Goal: Task Accomplishment & Management: Manage account settings

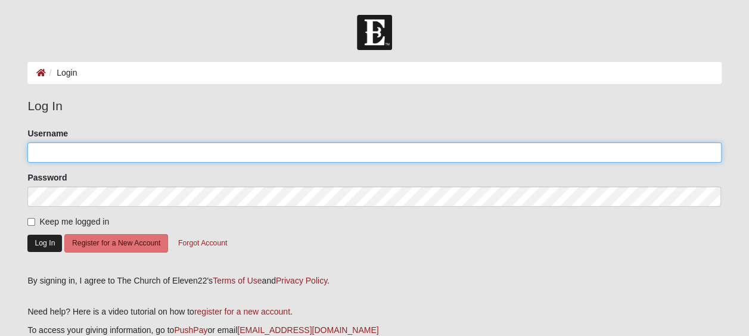
type input "SherryG55"
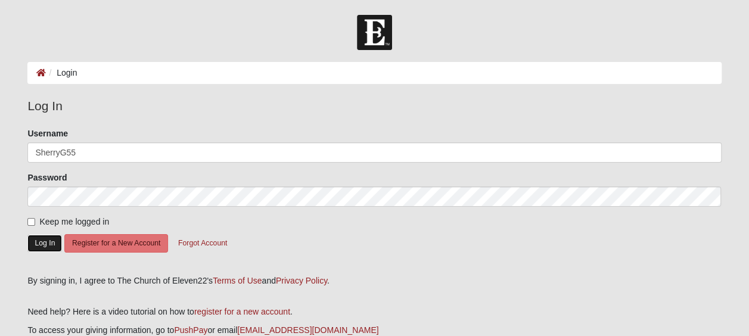
click at [39, 248] on button "Log In" at bounding box center [44, 243] width 35 height 17
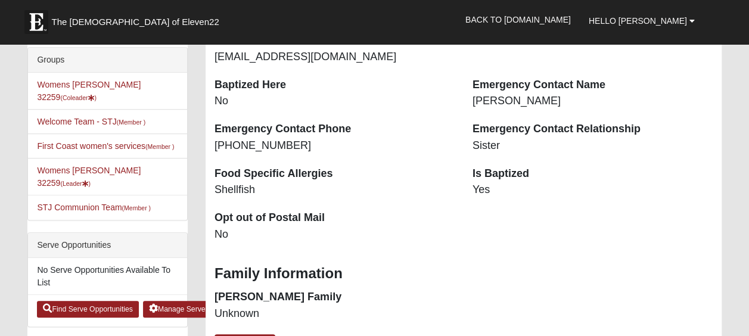
scroll to position [297, 0]
click at [100, 173] on li "Womens Goble 32259 (Leader )" at bounding box center [107, 176] width 159 height 38
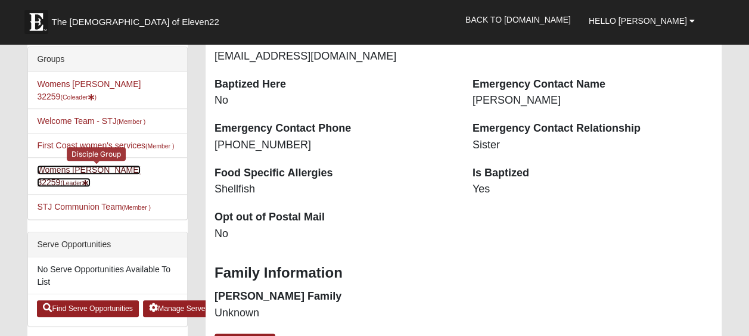
click at [101, 166] on link "Womens Goble 32259 (Leader )" at bounding box center [89, 176] width 104 height 22
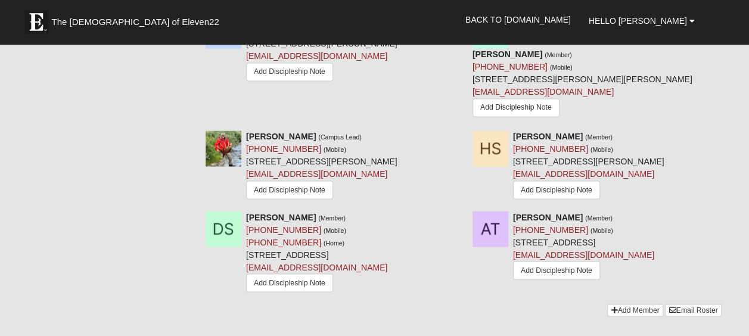
scroll to position [941, 0]
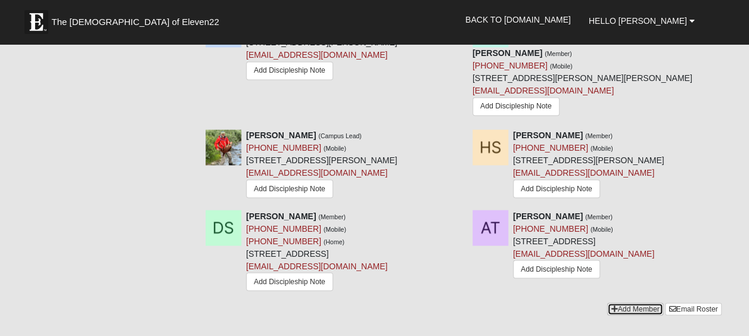
click at [625, 303] on link "Add Member" at bounding box center [634, 309] width 55 height 13
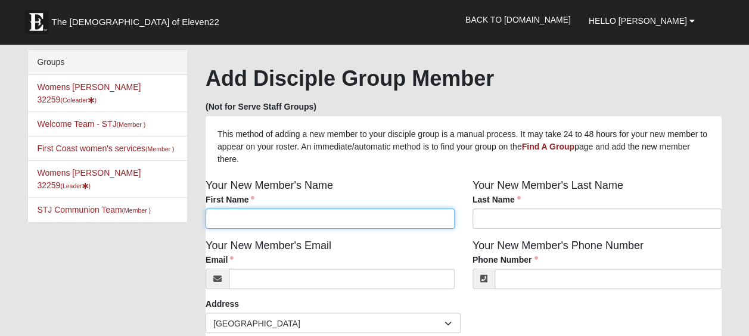
click at [212, 222] on input "First Name" at bounding box center [329, 218] width 249 height 20
type input "Natalie"
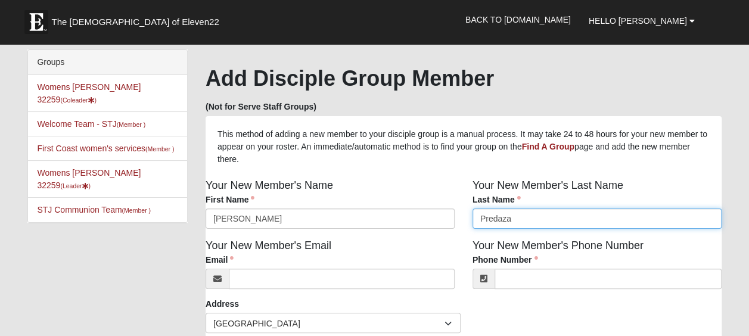
type input "Predaza"
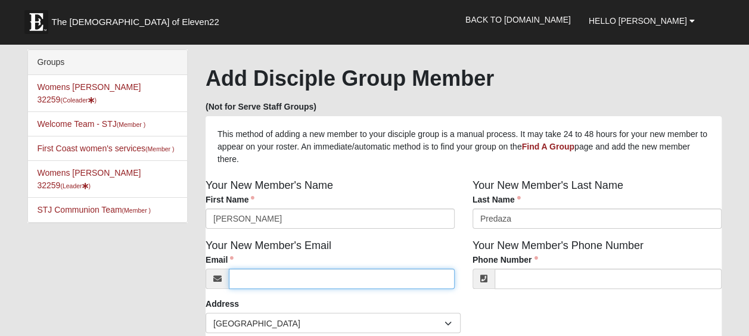
click at [270, 279] on input "Email" at bounding box center [342, 279] width 226 height 20
type input "natalierpredaza@gmail.com"
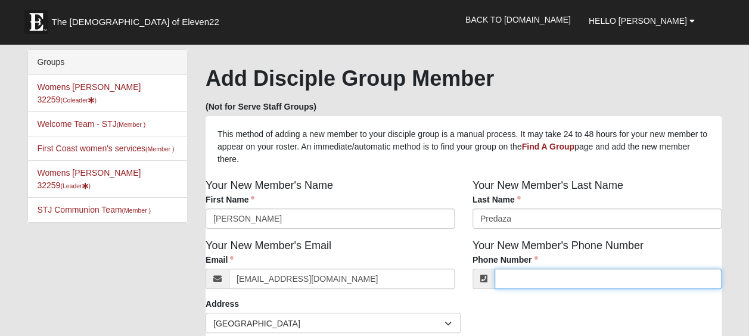
click at [569, 286] on input "Phone Number" at bounding box center [607, 279] width 227 height 20
click at [569, 286] on input "14702340051" at bounding box center [607, 279] width 227 height 20
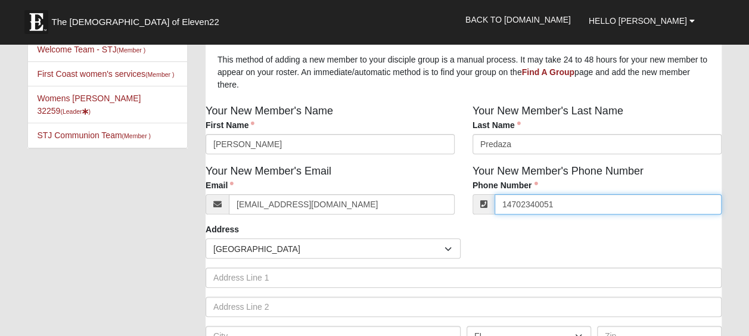
scroll to position [75, 0]
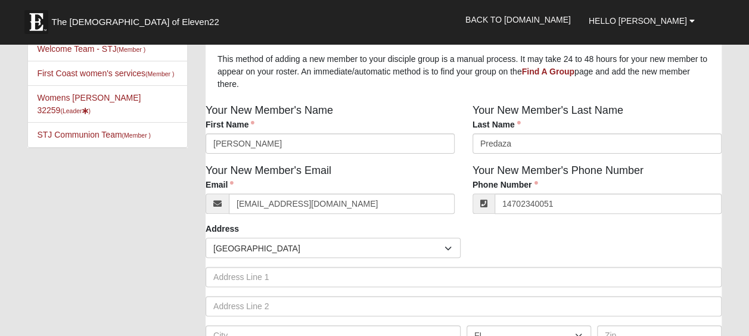
type input "(470) 234-0051"
click at [464, 255] on div "Countries United States ------------------------ Afghanistan Aland Islands Alba…" at bounding box center [463, 248] width 522 height 20
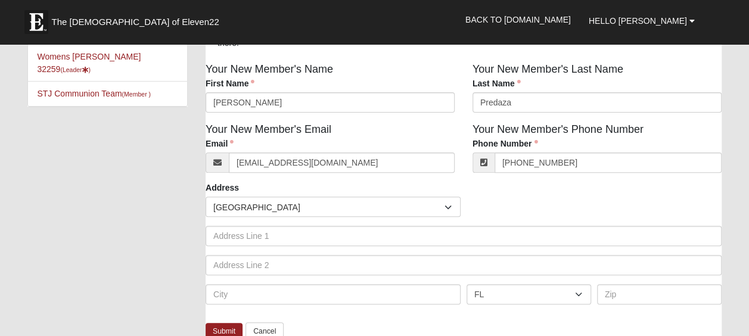
scroll to position [117, 0]
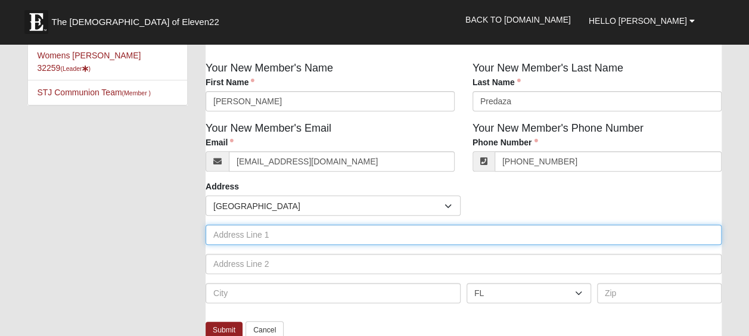
click at [261, 236] on input "text" at bounding box center [463, 235] width 516 height 20
type input "124"
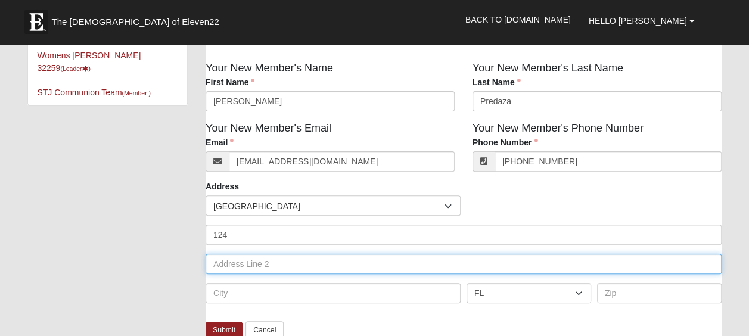
click at [248, 269] on input "text" at bounding box center [463, 264] width 516 height 20
click at [247, 268] on input "N" at bounding box center [463, 264] width 516 height 20
type input "Nelson La"
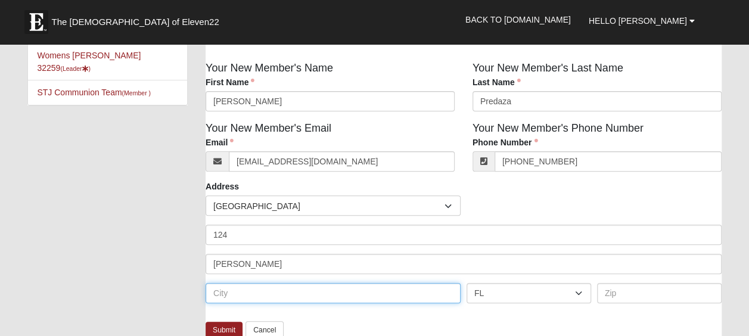
click at [242, 292] on input "text" at bounding box center [332, 293] width 255 height 20
type input "St [PERSON_NAME]"
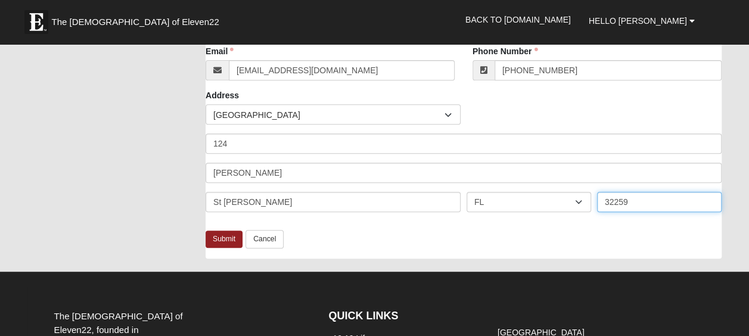
scroll to position [219, 0]
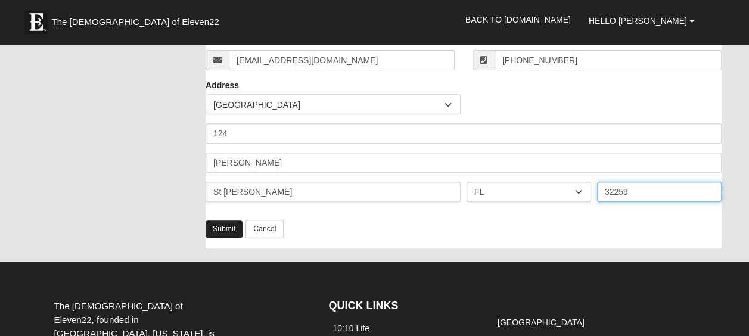
type input "32259"
click at [230, 236] on link "Submit" at bounding box center [223, 228] width 37 height 17
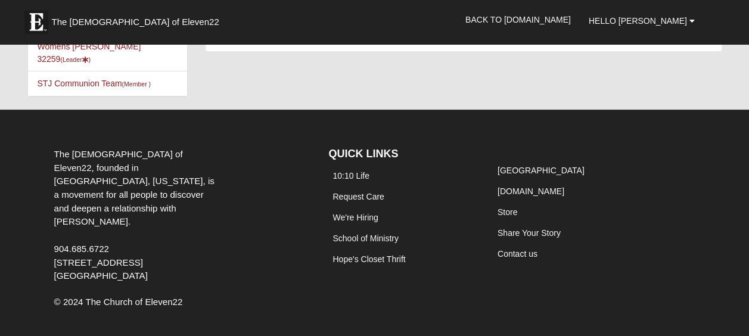
scroll to position [0, 0]
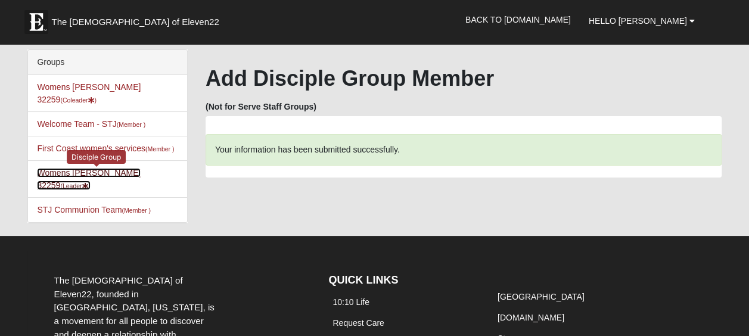
click at [116, 172] on link "Womens Goble 32259 (Leader )" at bounding box center [89, 179] width 104 height 22
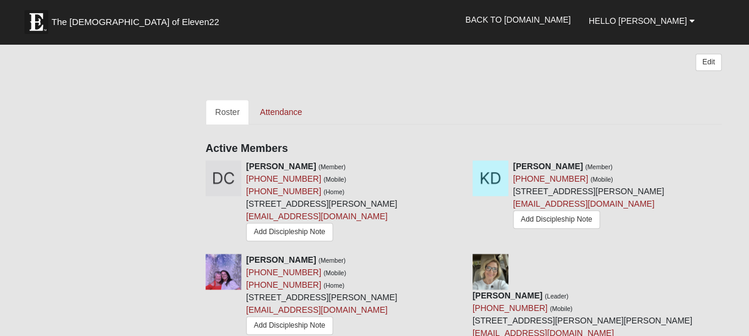
scroll to position [496, 0]
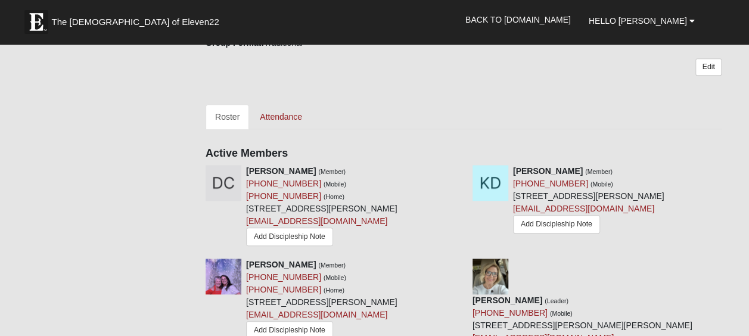
click at [612, 197] on div "[PERSON_NAME] (Member) [PHONE_NUMBER] (Mobile) [STREET_ADDRESS][PERSON_NAME] [E…" at bounding box center [588, 200] width 151 height 71
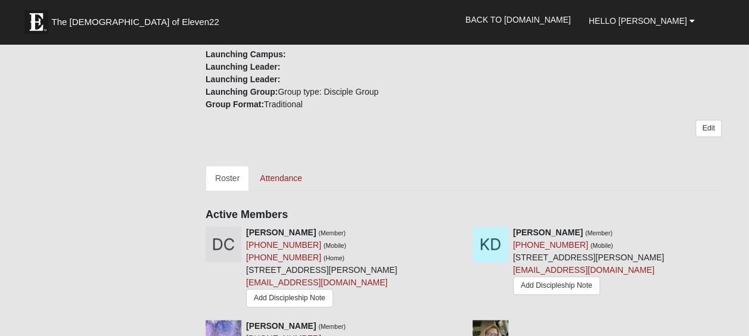
scroll to position [434, 0]
click at [222, 182] on link "Roster" at bounding box center [226, 178] width 43 height 25
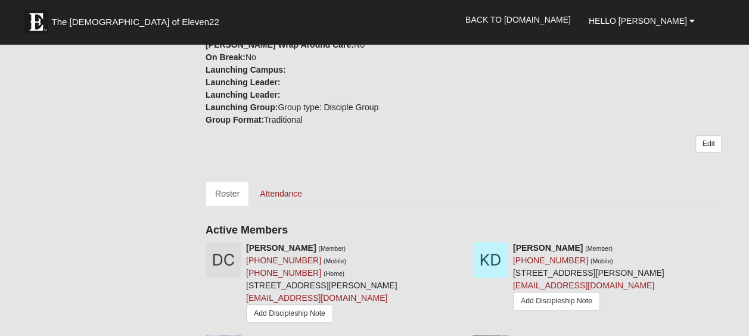
scroll to position [418, 0]
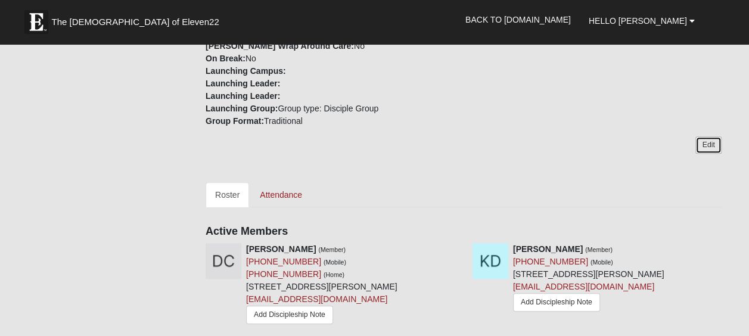
click at [704, 141] on link "Edit" at bounding box center [708, 144] width 26 height 17
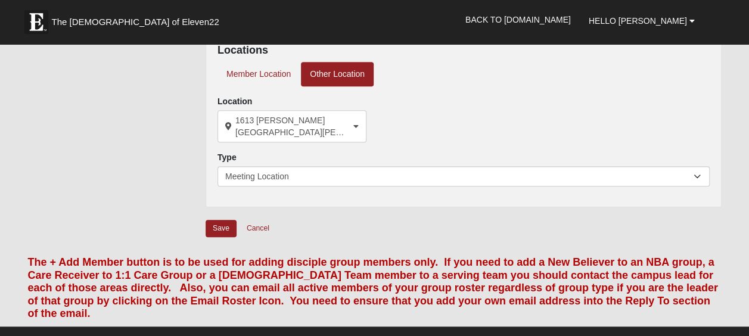
scroll to position [414, 0]
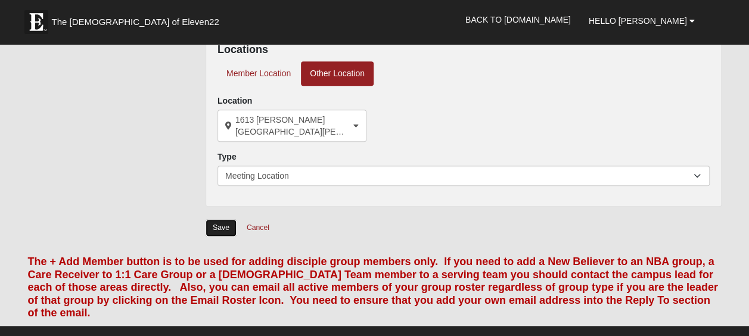
click at [219, 225] on input "Save" at bounding box center [220, 227] width 31 height 17
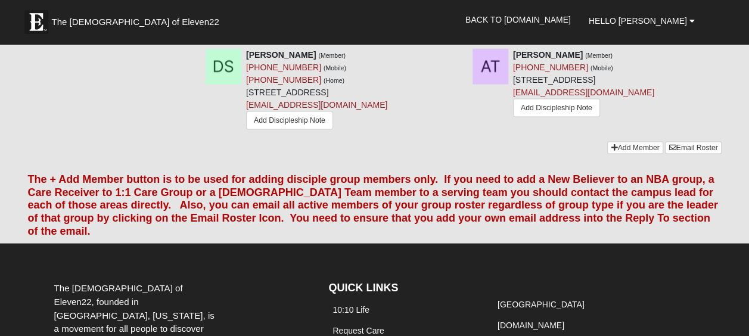
scroll to position [1103, 0]
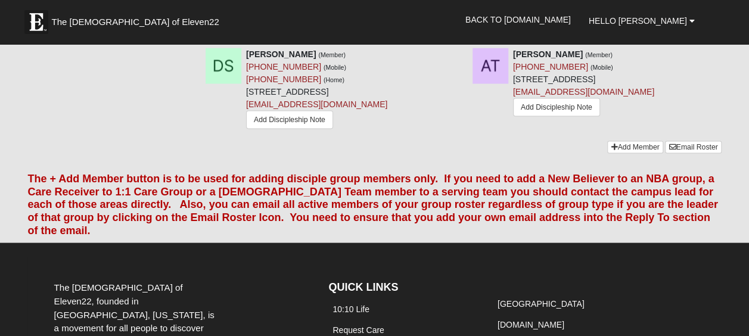
click at [392, 172] on font "The + Add Member button is to be used for adding disciple group members only. I…" at bounding box center [372, 203] width 690 height 63
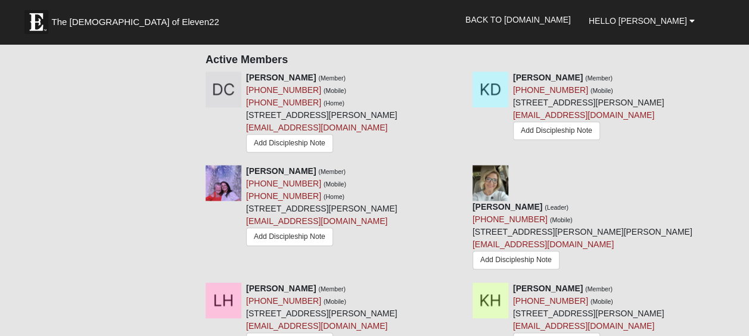
scroll to position [591, 0]
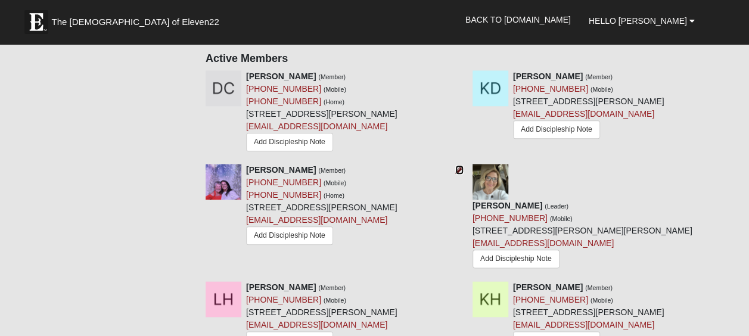
click at [457, 168] on icon at bounding box center [459, 170] width 8 height 8
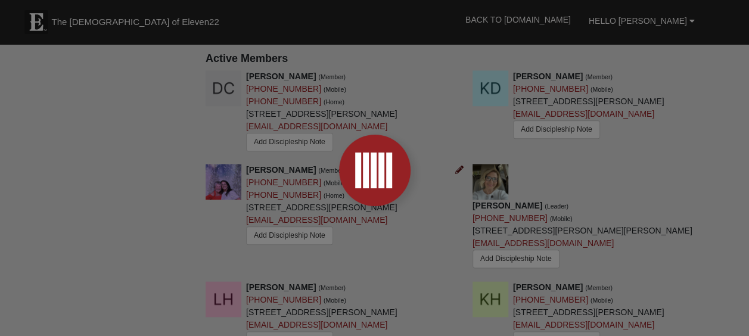
scroll to position [211, 0]
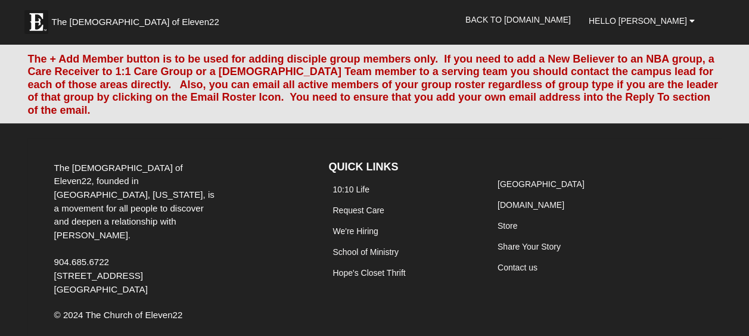
click at [457, 179] on li "10:10 Life" at bounding box center [401, 189] width 146 height 21
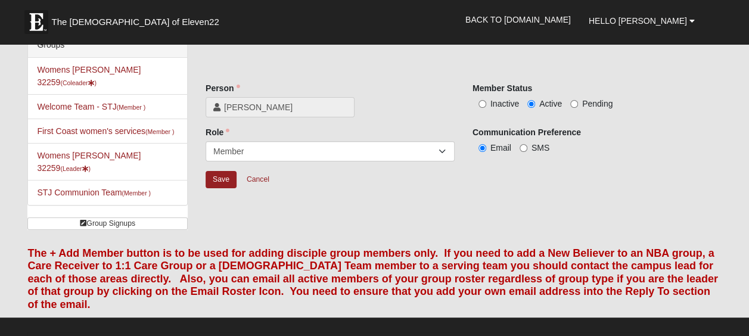
scroll to position [0, 0]
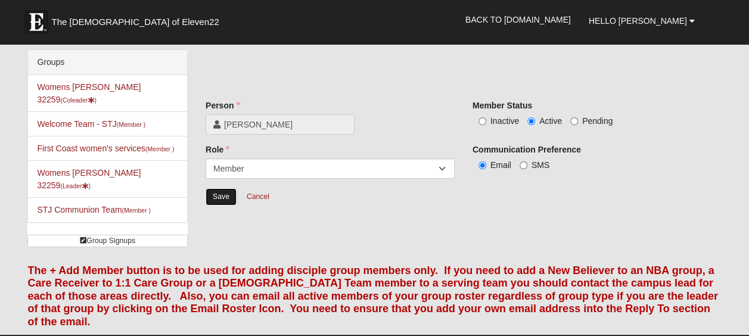
click at [223, 194] on input "Save" at bounding box center [220, 196] width 31 height 17
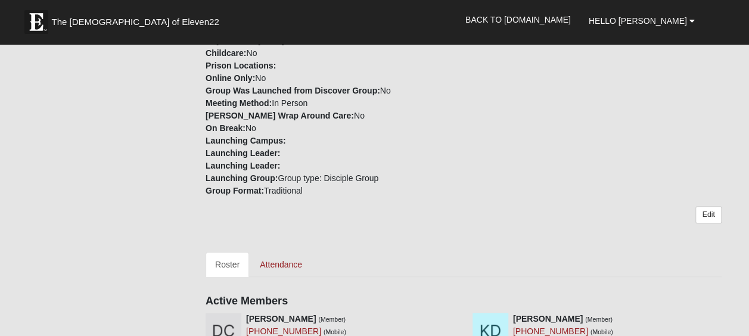
scroll to position [349, 0]
click at [272, 257] on link "Attendance" at bounding box center [280, 263] width 61 height 25
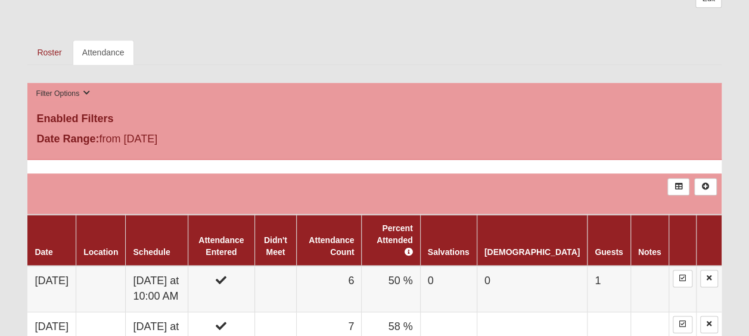
scroll to position [564, 0]
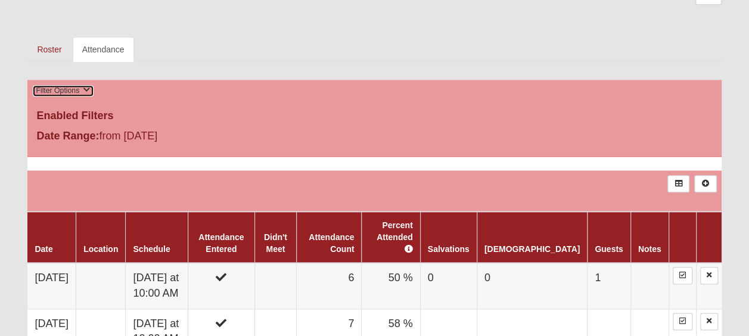
click at [82, 90] on button "Filter Options" at bounding box center [62, 91] width 61 height 13
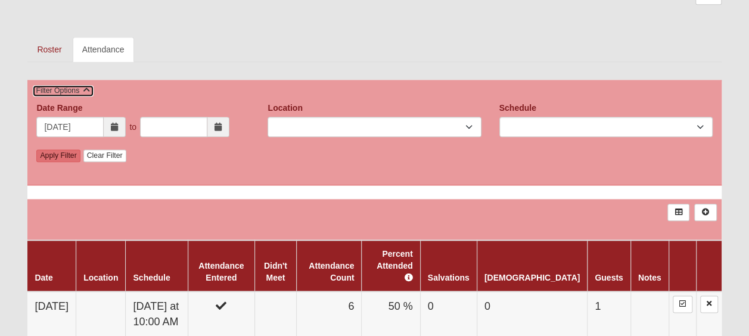
click at [86, 88] on icon at bounding box center [86, 89] width 7 height 7
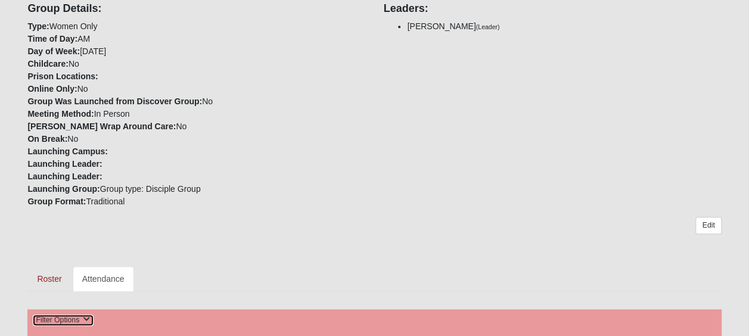
scroll to position [334, 0]
click at [713, 226] on link "Edit" at bounding box center [708, 225] width 26 height 17
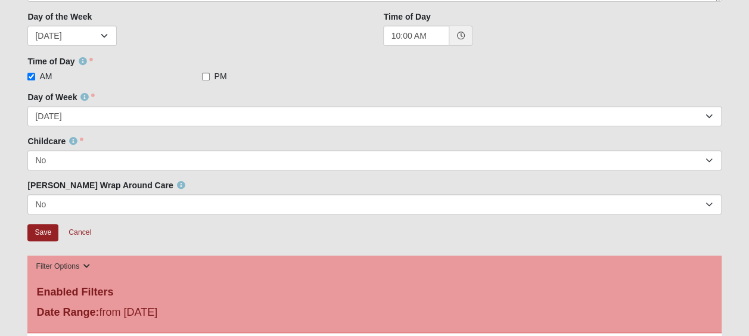
scroll to position [216, 0]
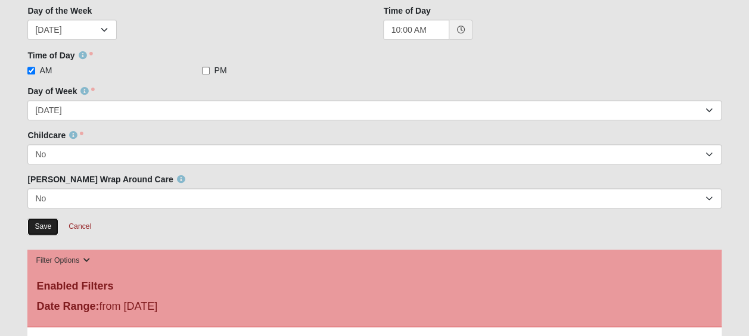
click at [38, 225] on input "Save" at bounding box center [42, 226] width 31 height 17
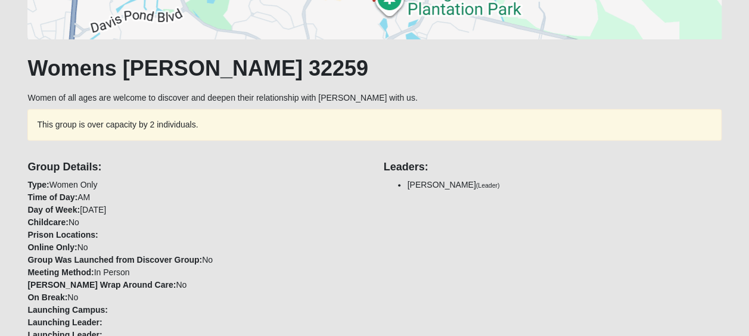
scroll to position [174, 0]
